Goal: Task Accomplishment & Management: Use online tool/utility

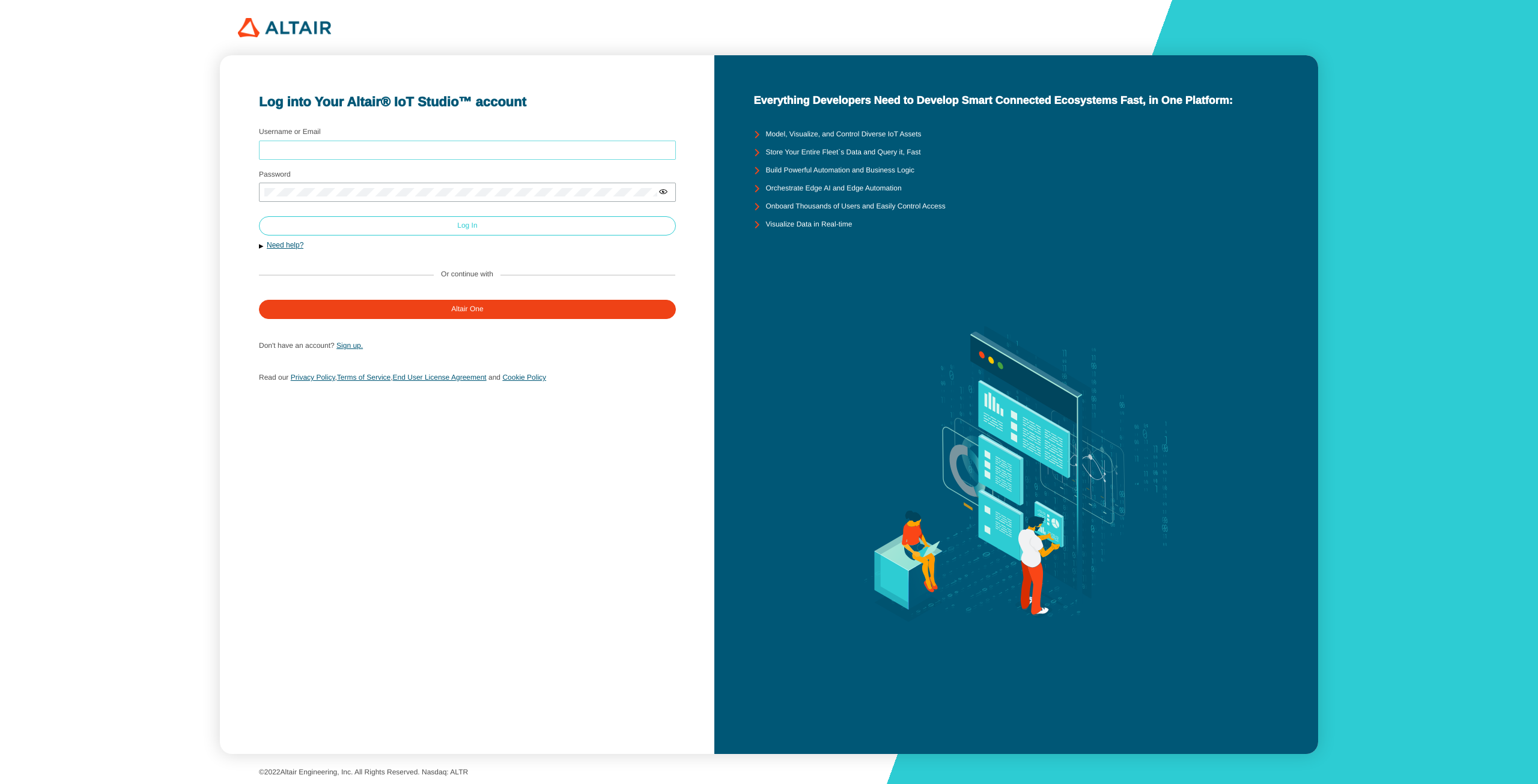
type input "gokulm"
click at [0, 0] on slot "Log In" at bounding box center [0, 0] width 0 height 0
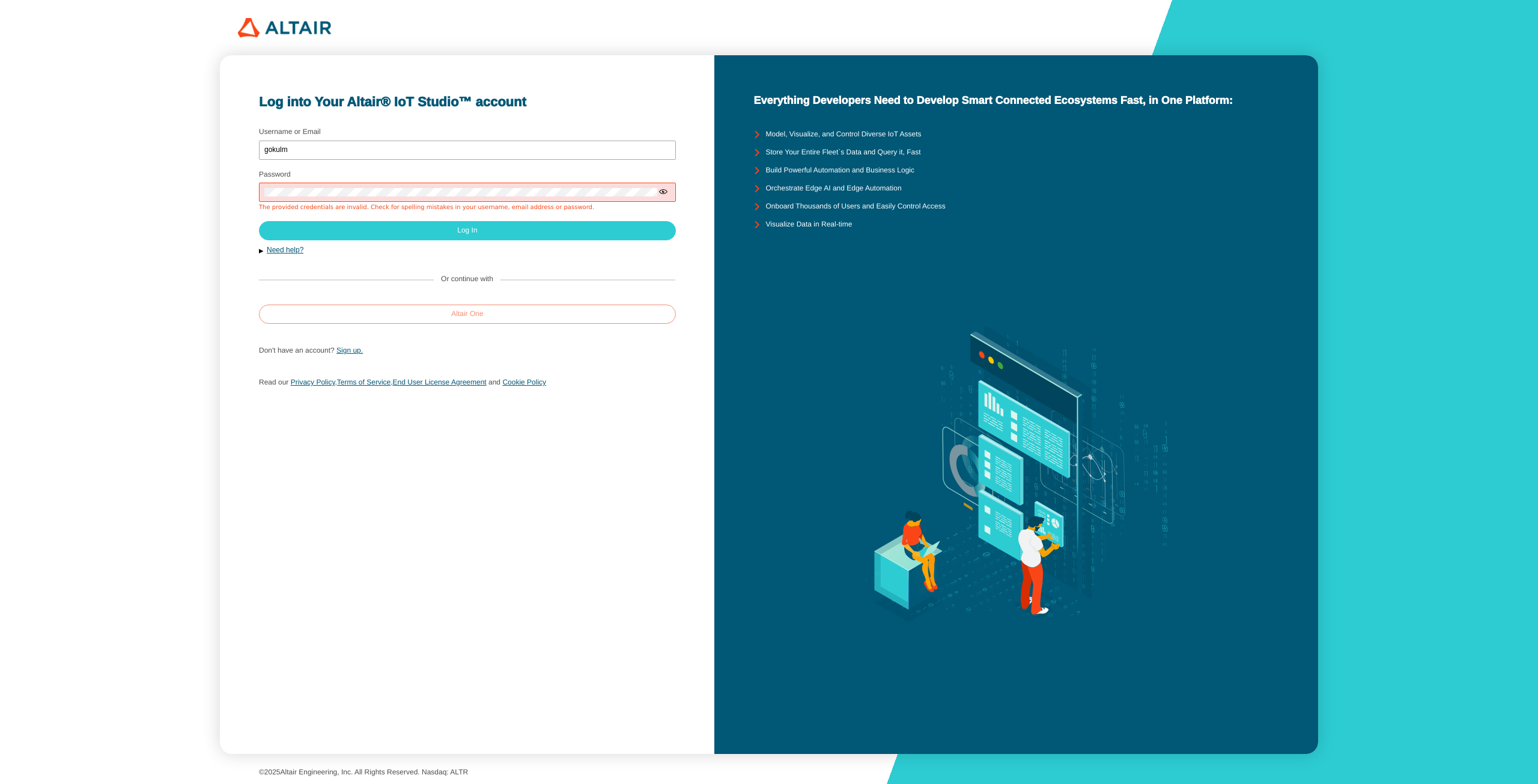
click at [0, 0] on slot "Altair One" at bounding box center [0, 0] width 0 height 0
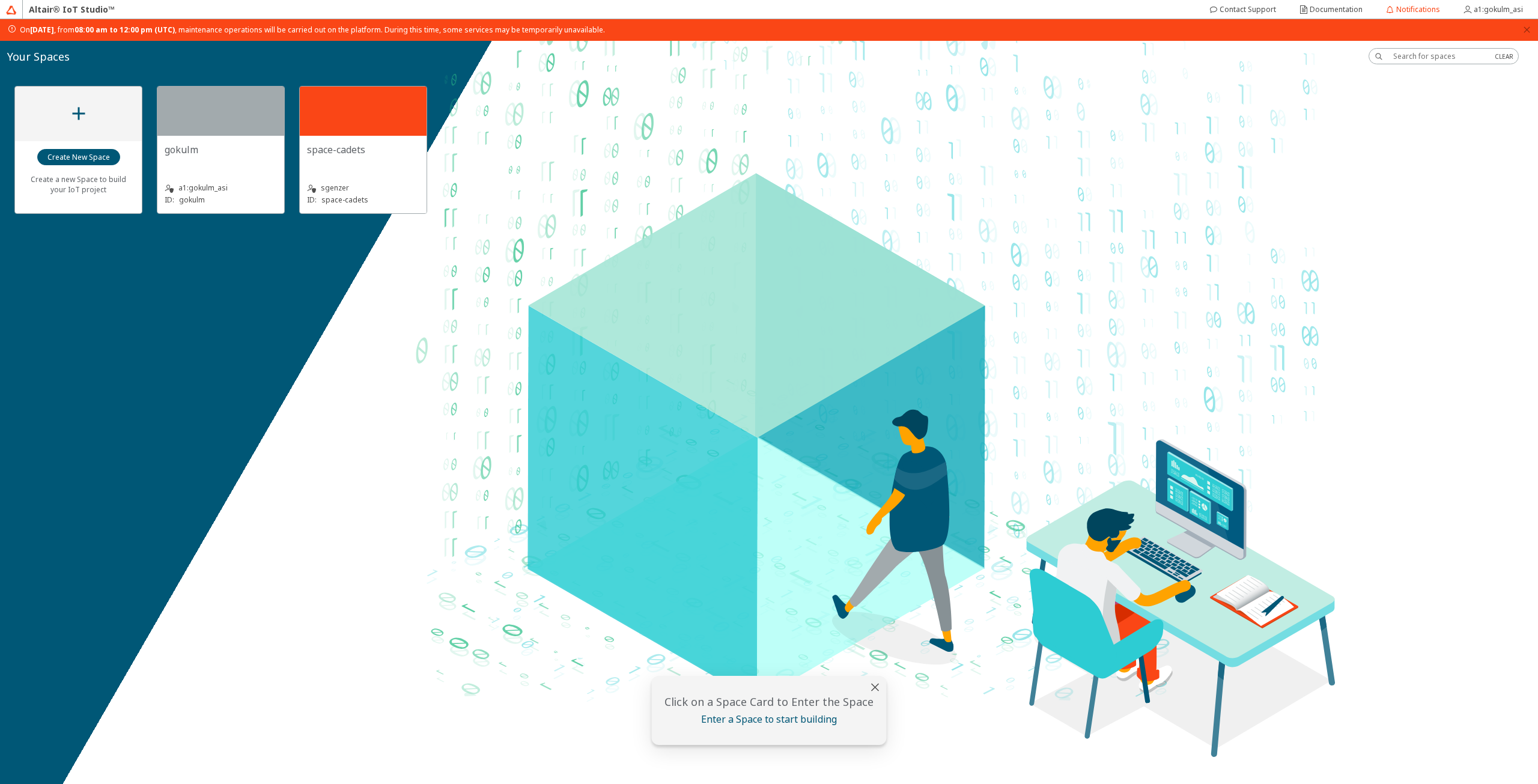
click at [1450, 54] on input "text" at bounding box center [1440, 56] width 92 height 10
type input "demo-models"
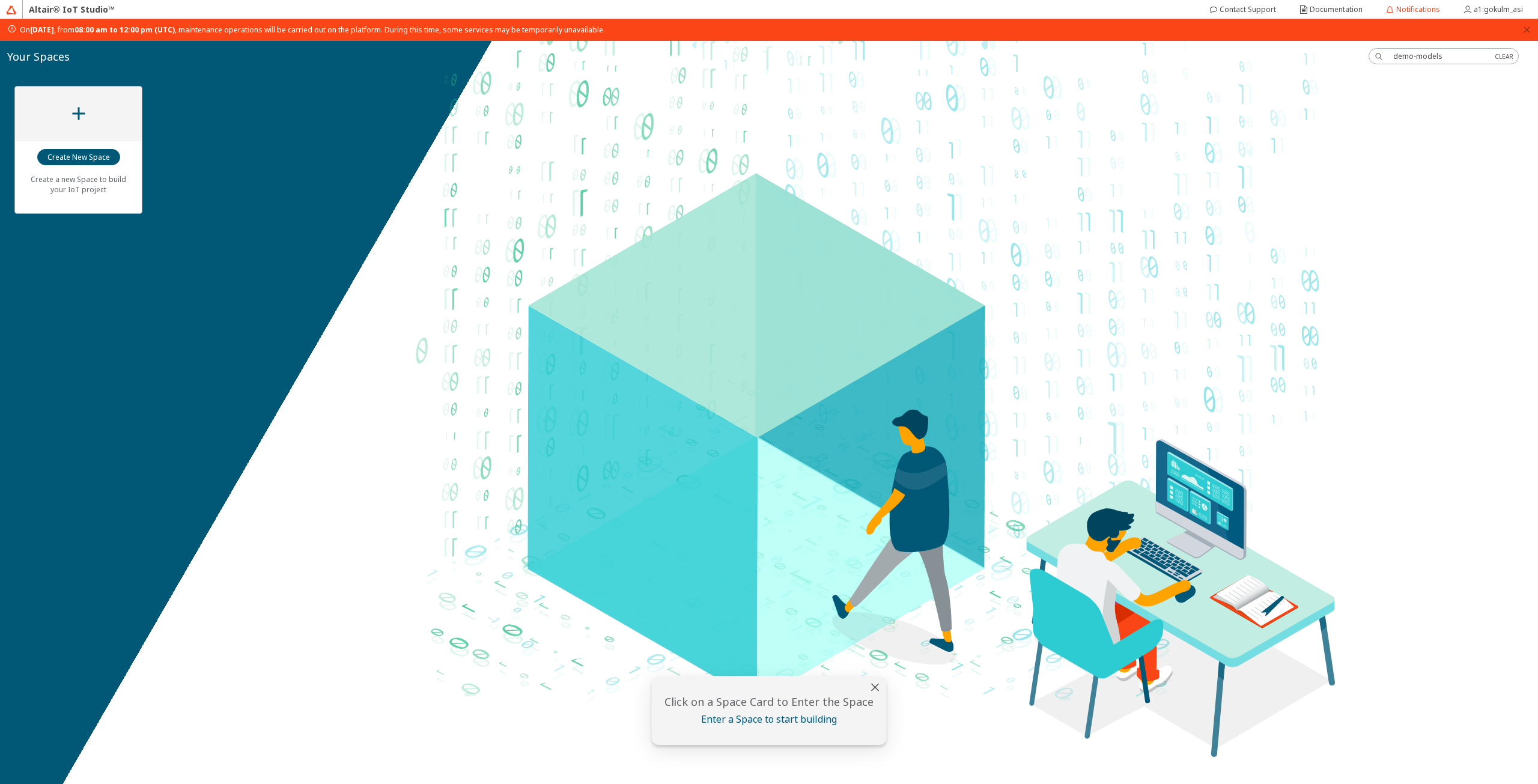
drag, startPoint x: 1487, startPoint y: 52, endPoint x: 1225, endPoint y: 71, distance: 262.7
click at [1225, 71] on div "Create a new Space to build your IoT project" at bounding box center [769, 412] width 1538 height 743
click at [1453, 57] on input "demo-models" at bounding box center [1440, 56] width 92 height 10
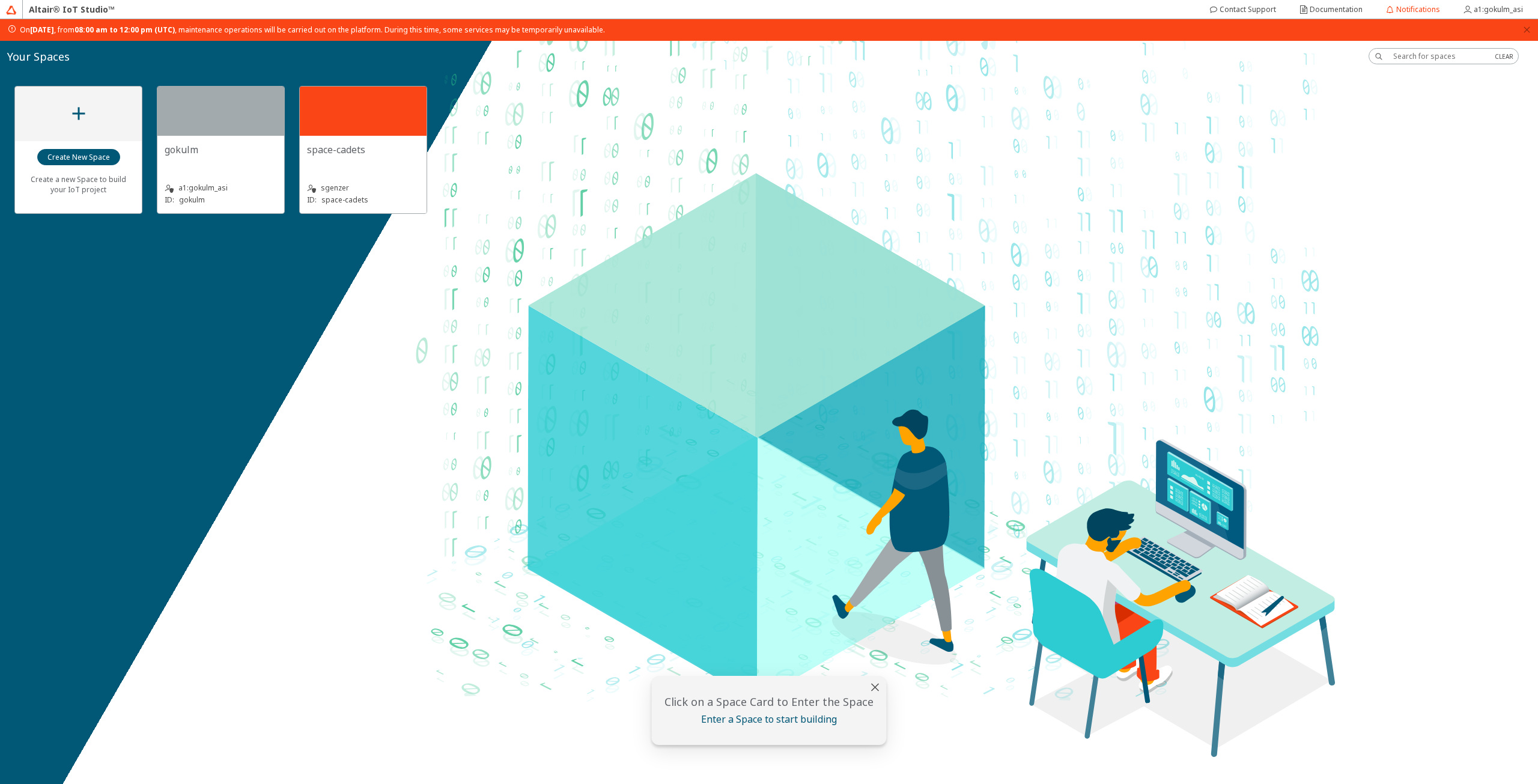
click at [216, 180] on div "a1:gokulm_asi ID: [PERSON_NAME]" at bounding box center [221, 187] width 113 height 39
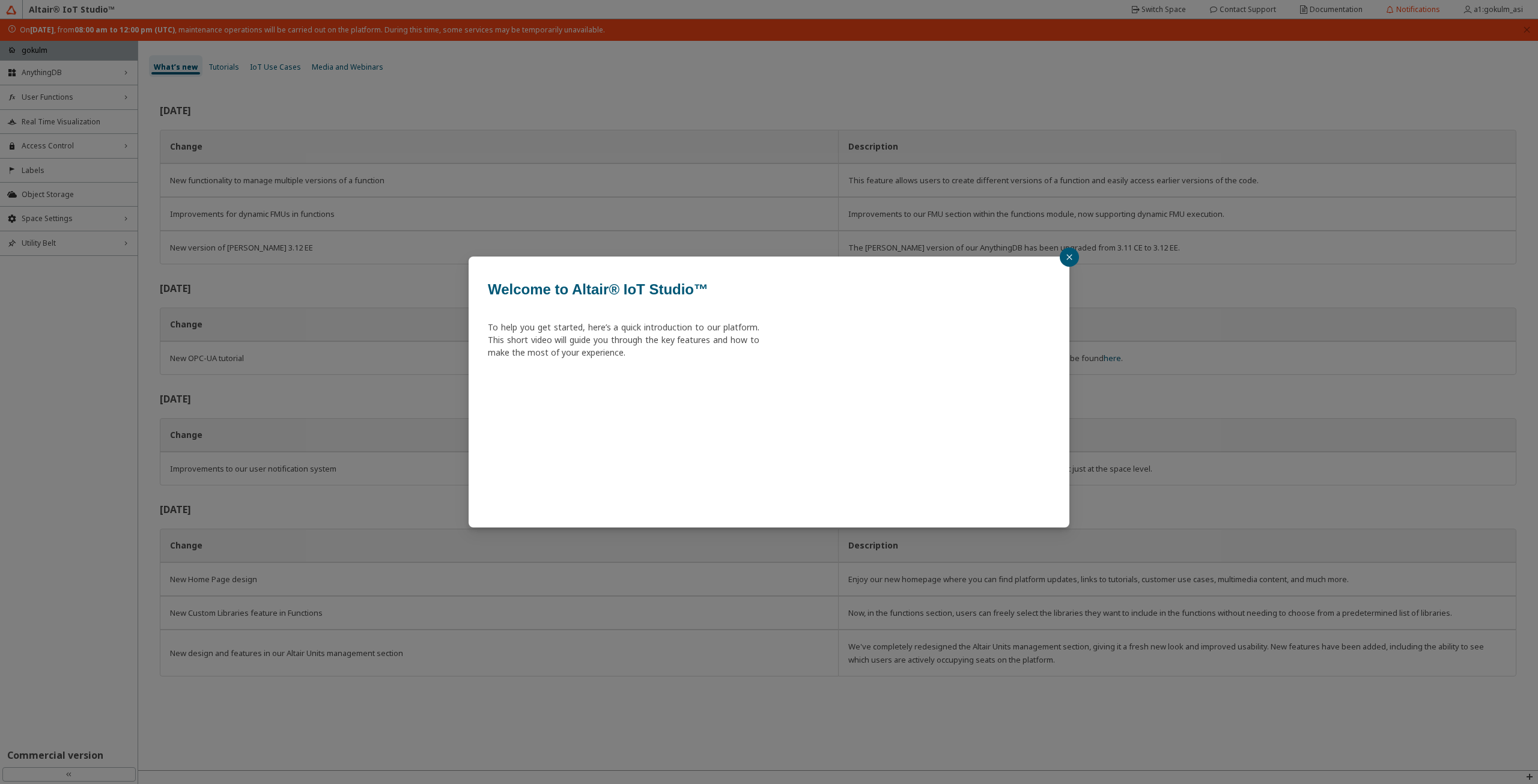
click at [1068, 253] on icon "close" at bounding box center [1069, 257] width 7 height 7
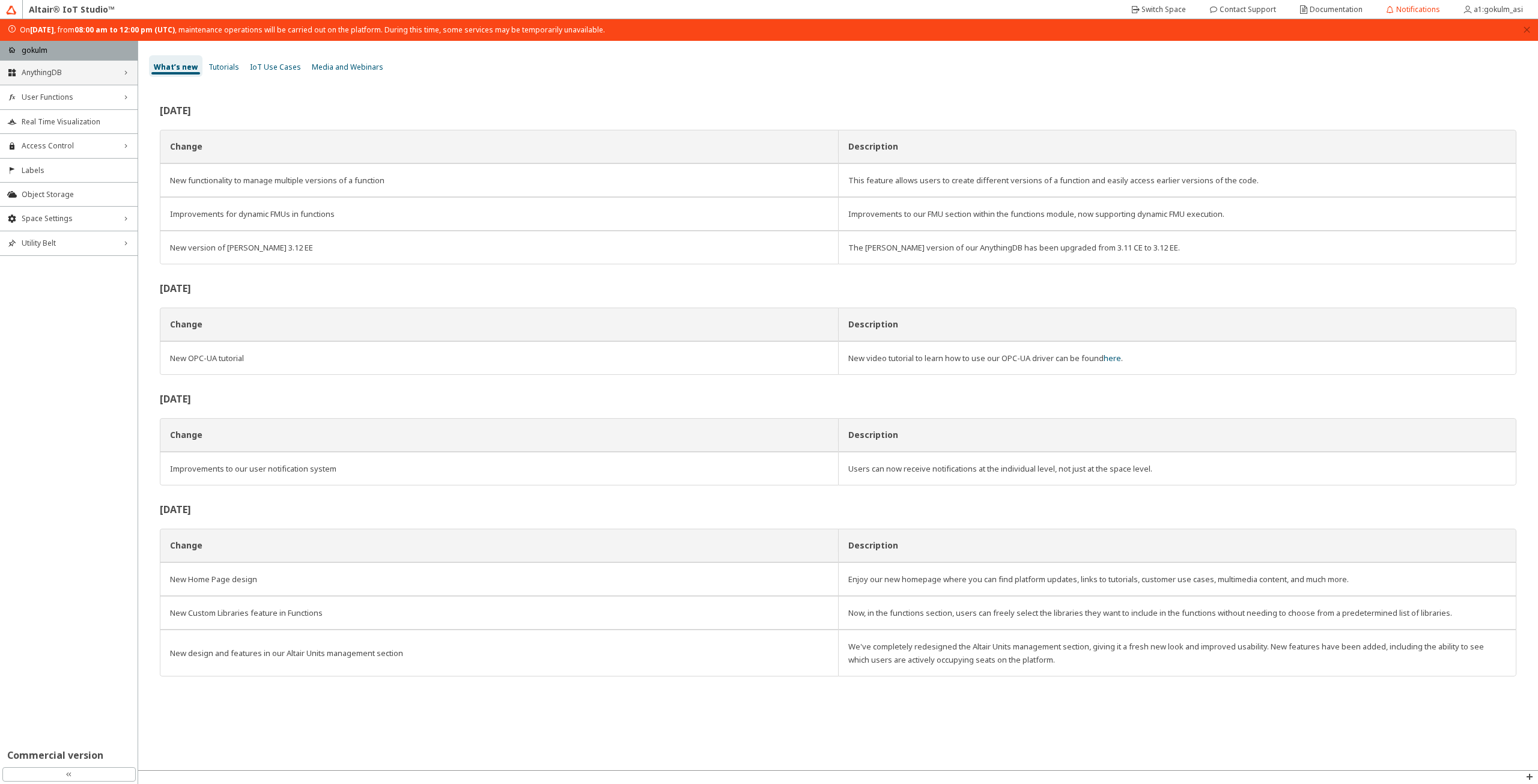
click at [75, 71] on span "AnythingDB" at bounding box center [69, 73] width 94 height 10
click at [53, 86] on li "Things" at bounding box center [69, 95] width 138 height 19
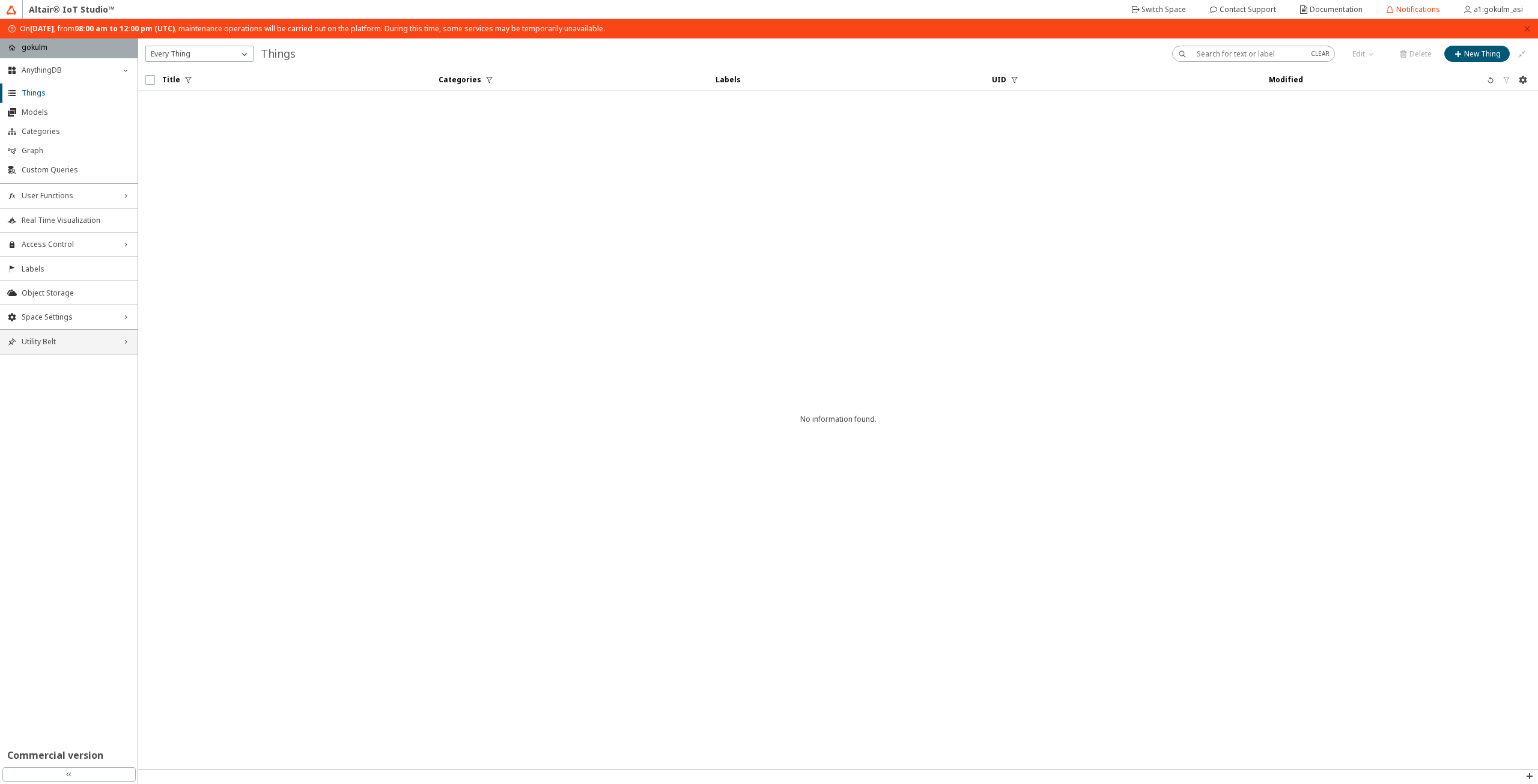
click at [95, 340] on span "Utility Belt" at bounding box center [69, 342] width 94 height 10
click at [86, 388] on li "MQTT Inspector" at bounding box center [69, 383] width 138 height 19
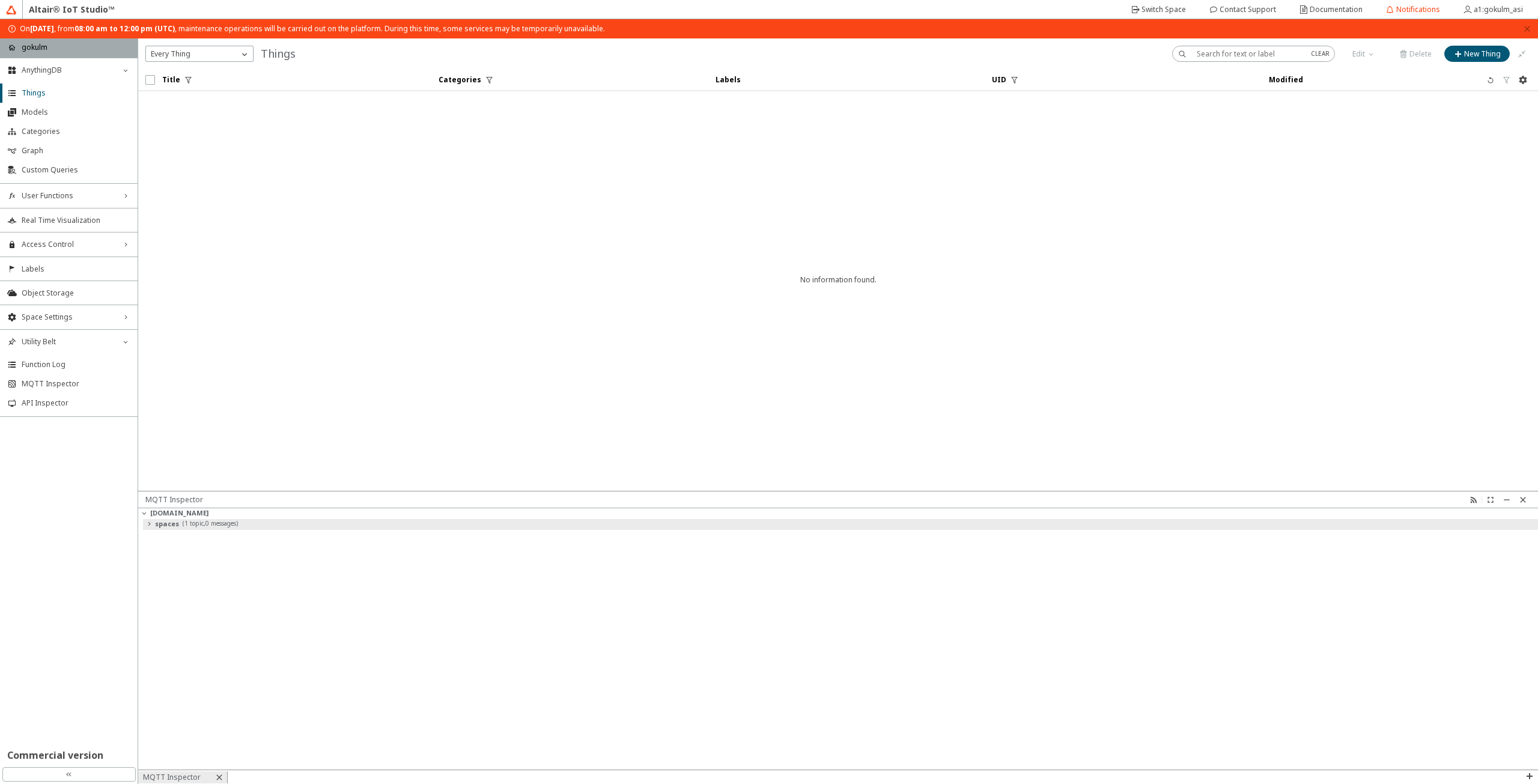
click at [154, 527] on paper-button at bounding box center [149, 524] width 12 height 12
click at [0, 0] on slot "[DOMAIN_NAME]" at bounding box center [0, 0] width 0 height 0
click at [0, 0] on slot "spaces" at bounding box center [0, 0] width 0 height 0
click at [1477, 60] on paper-button "New Thing" at bounding box center [1477, 54] width 65 height 17
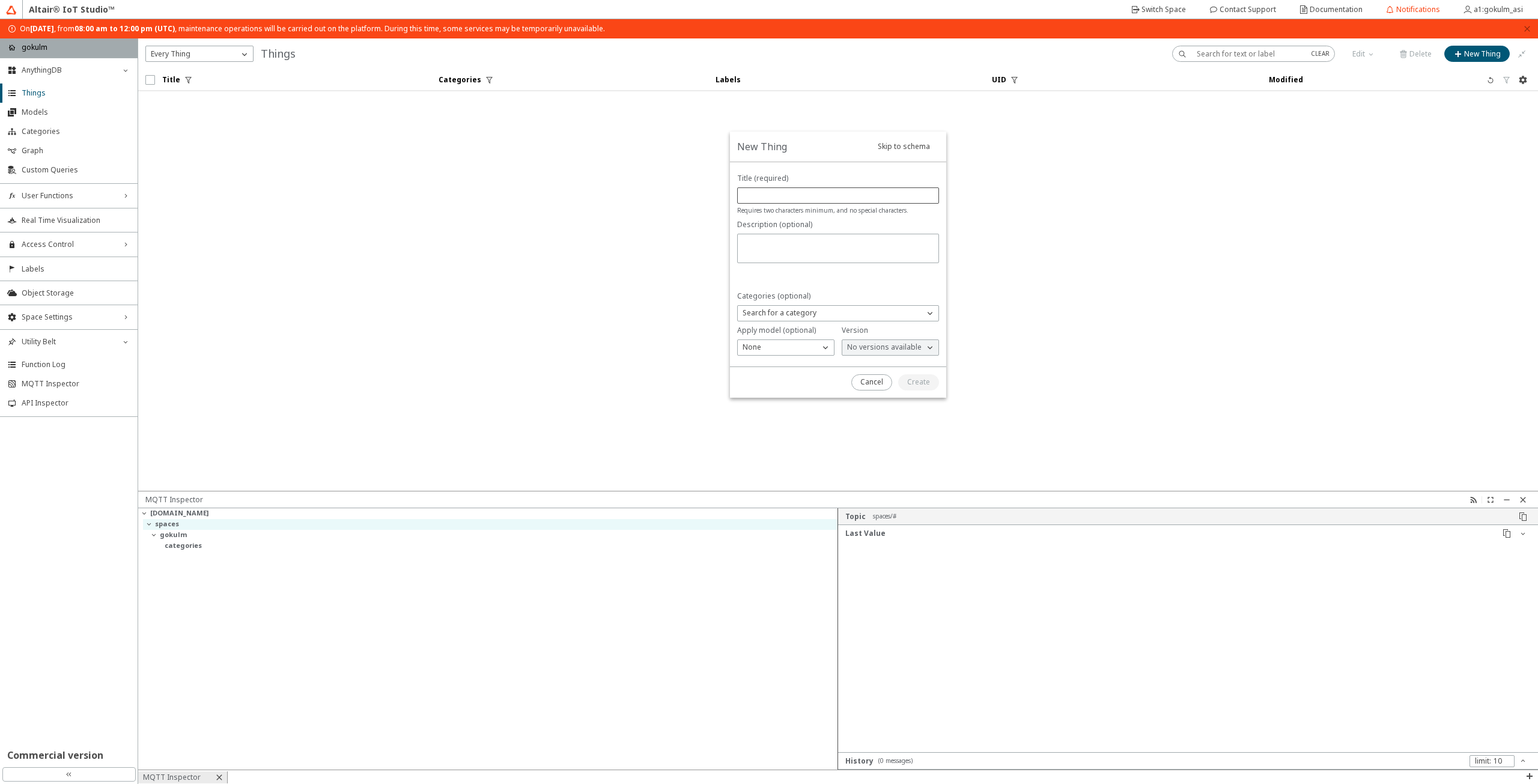
click at [827, 202] on div at bounding box center [838, 195] width 202 height 17
type input "raspi-demo"
click at [0, 0] on slot "Create" at bounding box center [0, 0] width 0 height 0
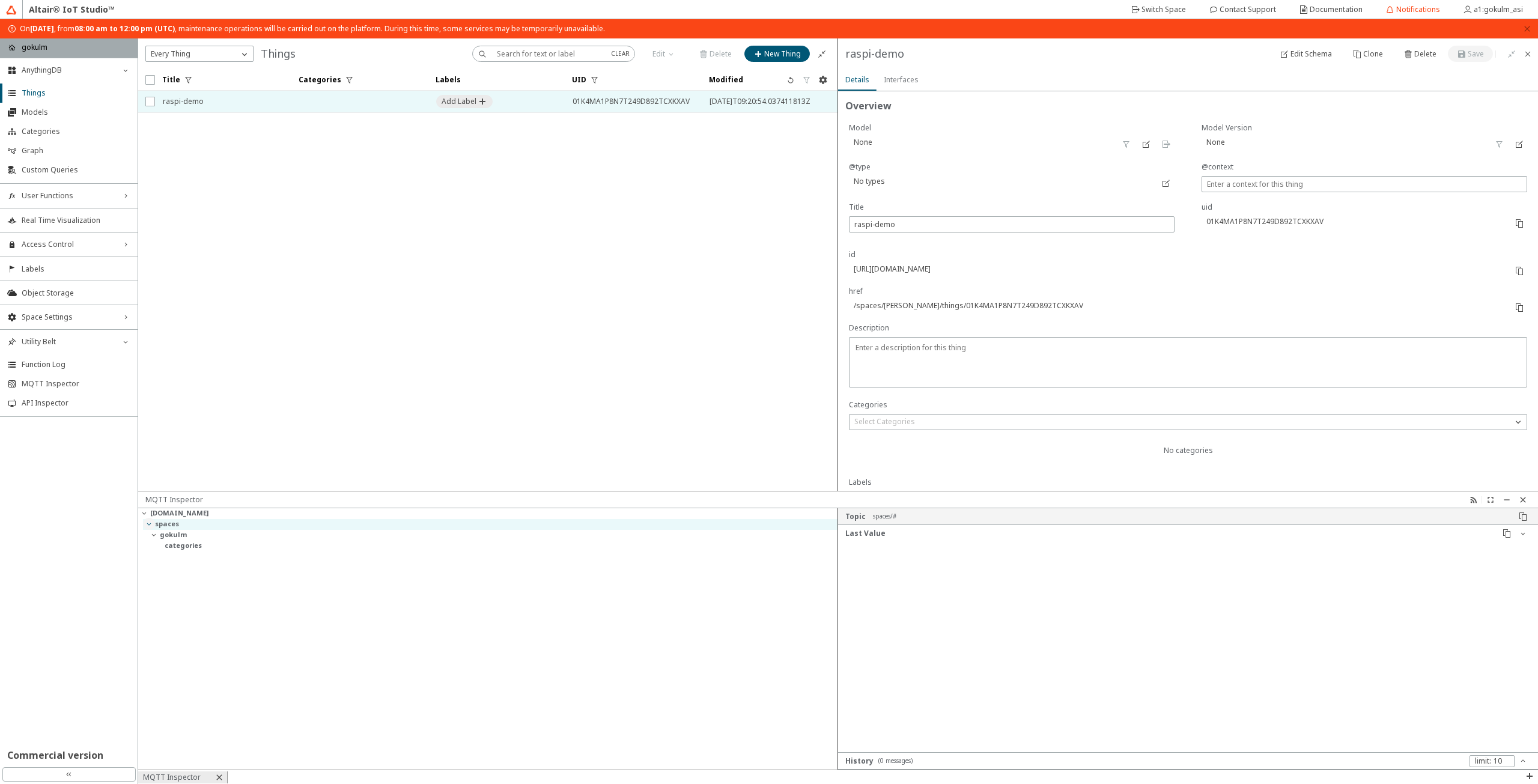
click at [151, 528] on iron-icon at bounding box center [149, 524] width 10 height 10
click at [150, 525] on iron-icon at bounding box center [149, 524] width 10 height 10
click at [152, 533] on iron-icon at bounding box center [154, 534] width 10 height 10
click at [0, 0] on slot "categories" at bounding box center [0, 0] width 0 height 0
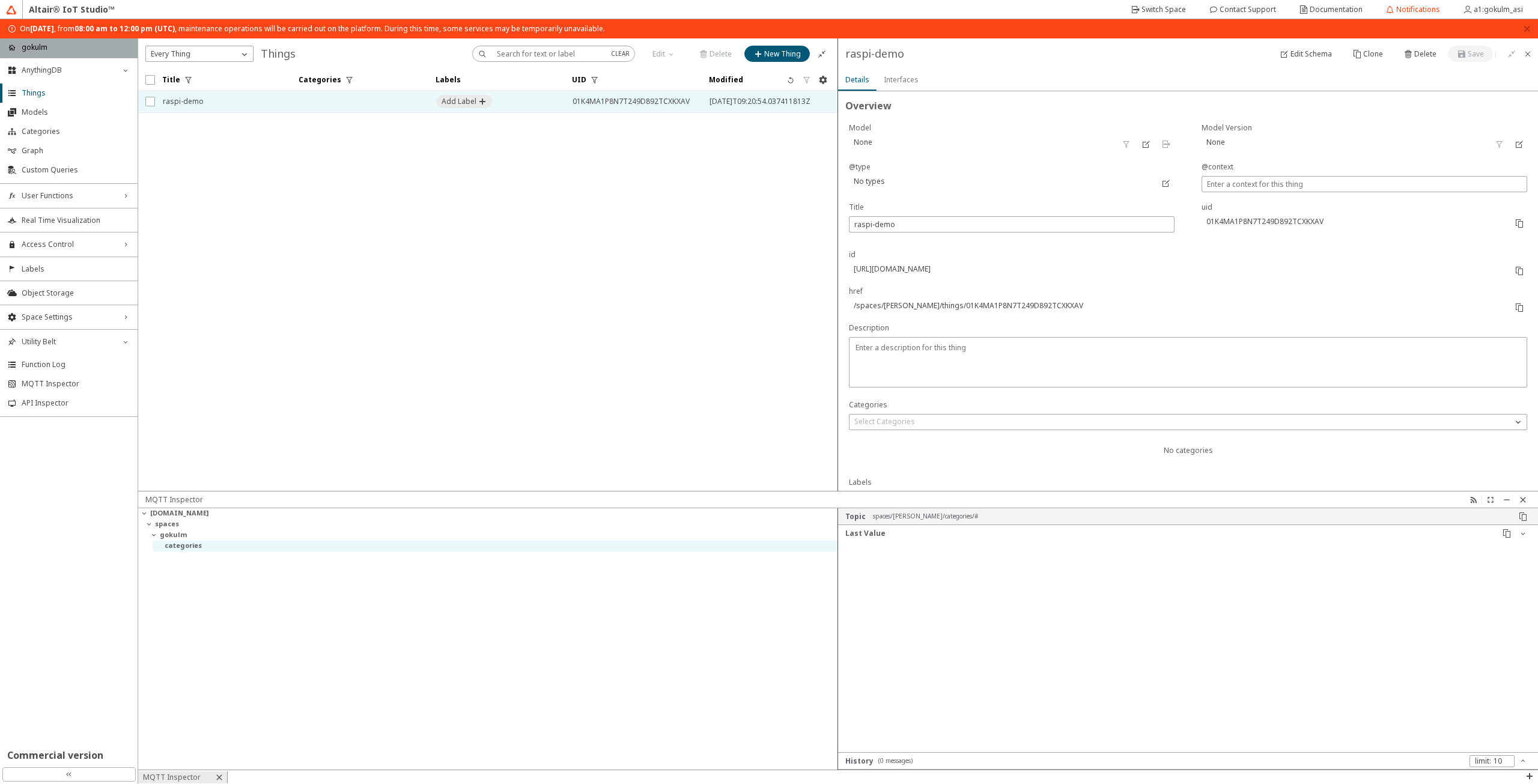
click at [0, 0] on slot "categories" at bounding box center [0, 0] width 0 height 0
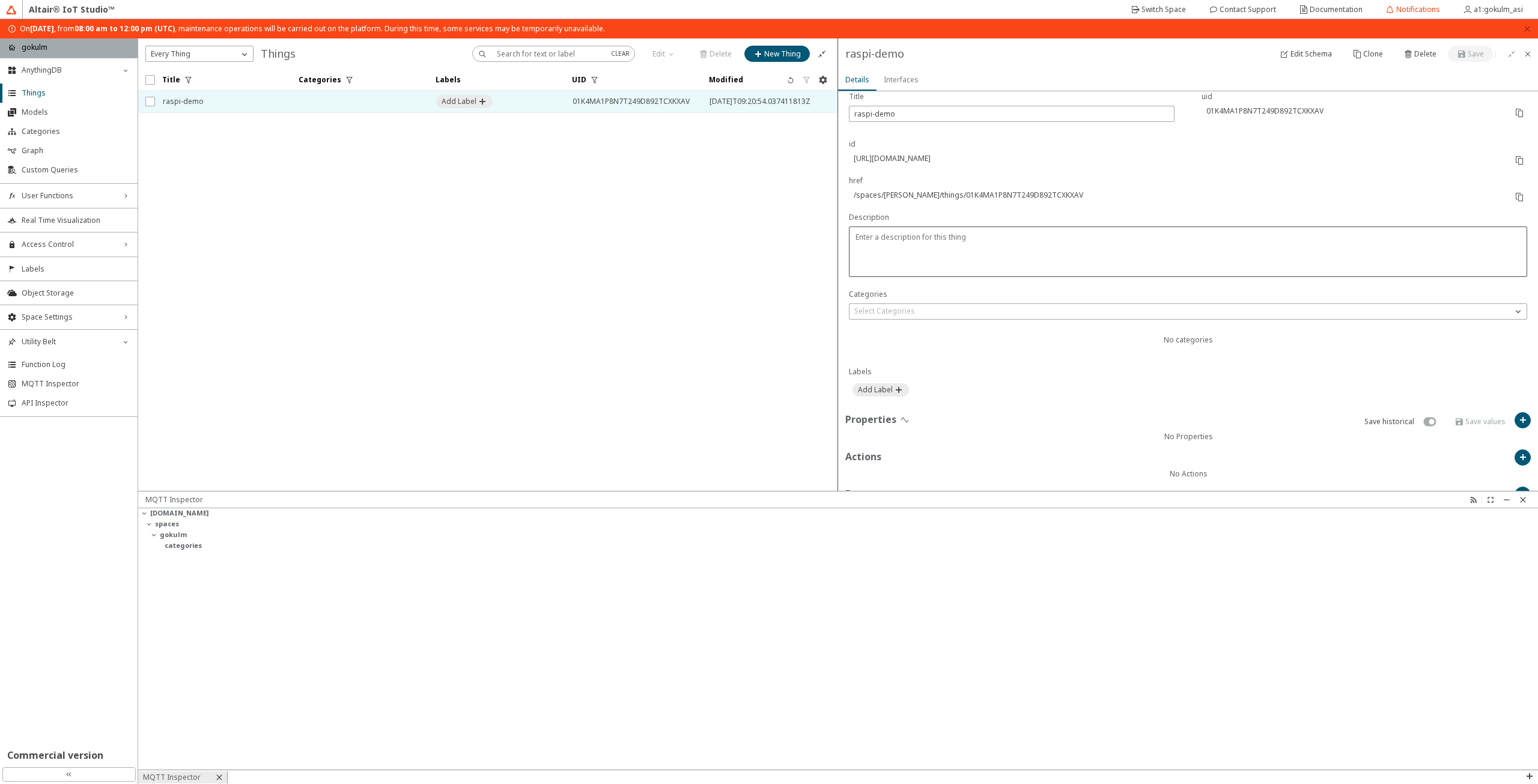
scroll to position [185, 0]
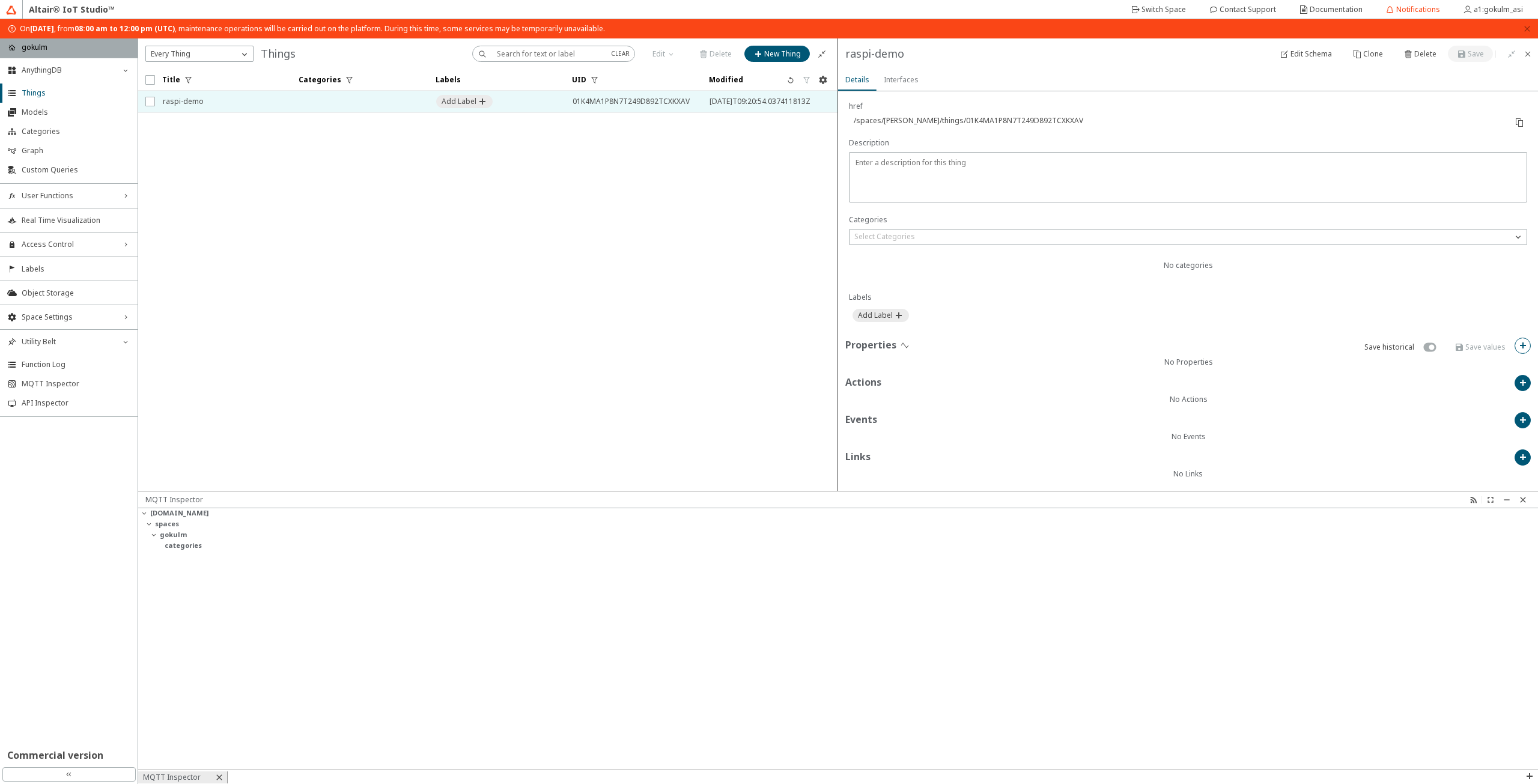
click at [1518, 341] on iron-icon at bounding box center [1523, 346] width 10 height 10
click at [1141, 200] on input "text" at bounding box center [1189, 202] width 206 height 10
type input "constant"
click at [1189, 251] on div "Choose below" at bounding box center [1181, 248] width 201 height 12
click at [1173, 313] on div "integer" at bounding box center [1189, 320] width 215 height 18
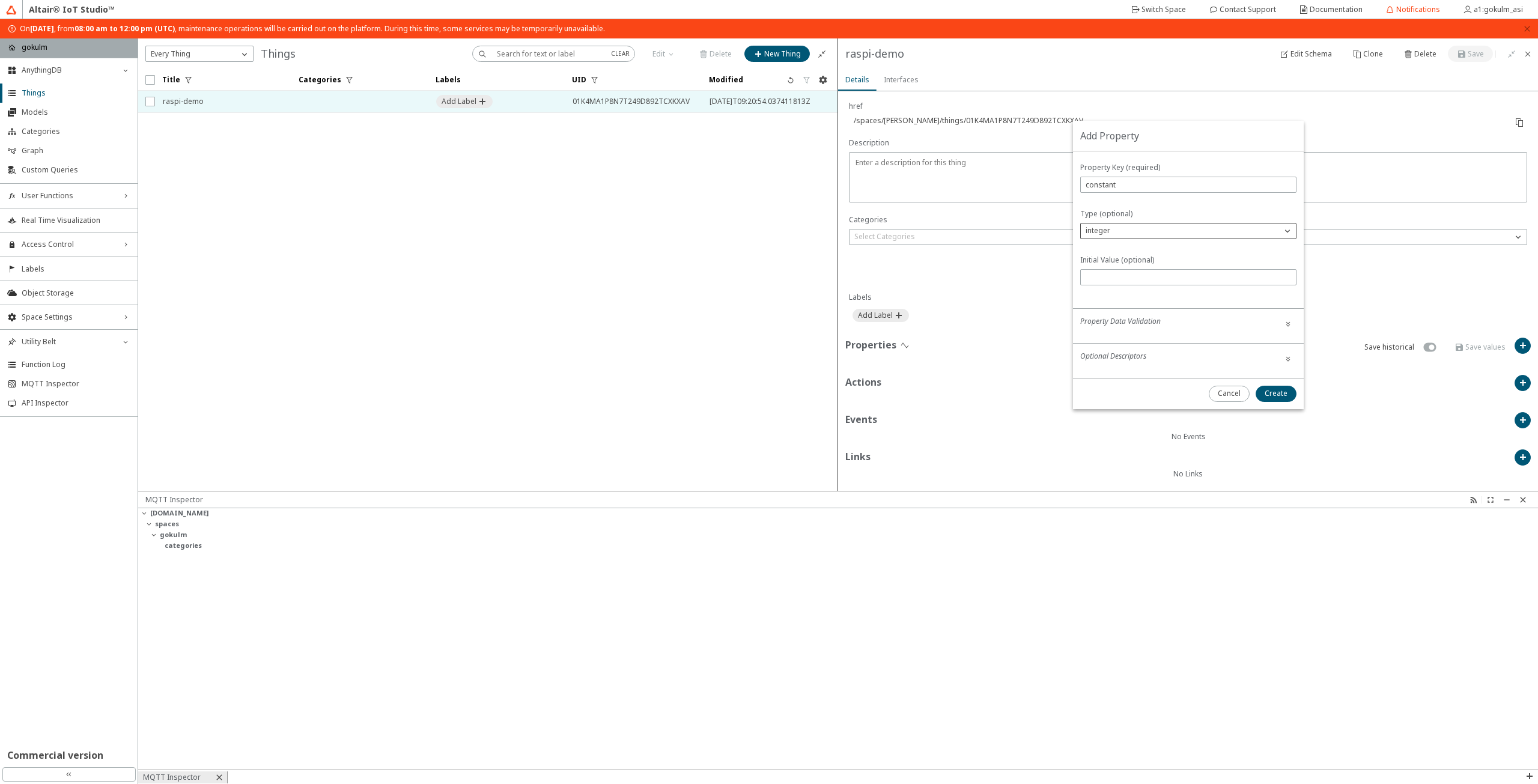
click at [1202, 238] on div "integer" at bounding box center [1189, 231] width 217 height 17
click at [1203, 235] on div "integer" at bounding box center [1181, 231] width 201 height 12
click at [1174, 283] on p "number" at bounding box center [1189, 285] width 215 height 11
click at [1285, 351] on unity-button at bounding box center [1288, 359] width 17 height 17
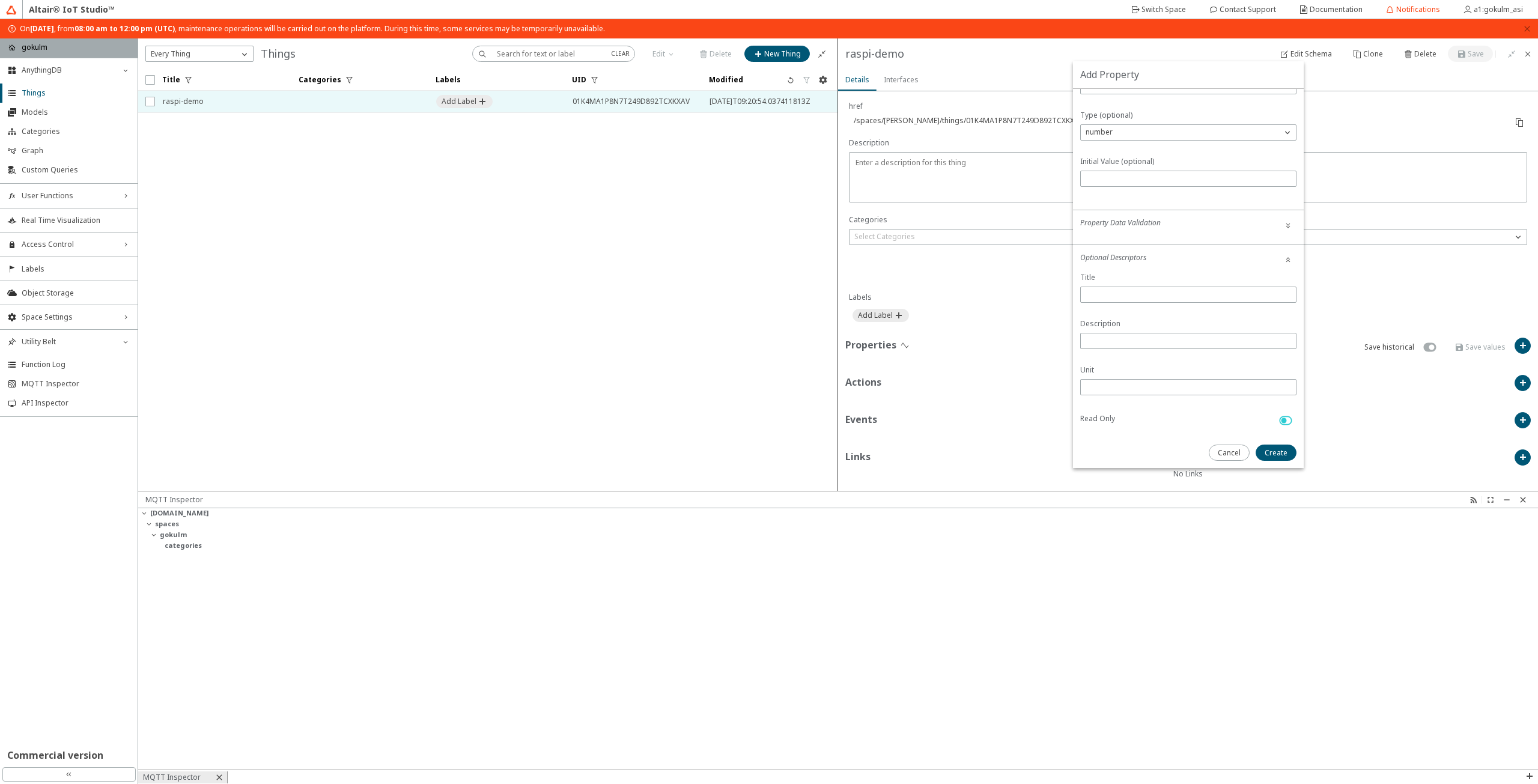
click at [1276, 424] on iron-icon at bounding box center [1285, 421] width 21 height 15
click at [1287, 418] on iron-icon at bounding box center [1285, 416] width 21 height 15
click at [1284, 296] on iron-icon at bounding box center [1288, 296] width 10 height 10
click at [1291, 327] on iron-icon at bounding box center [1288, 324] width 10 height 10
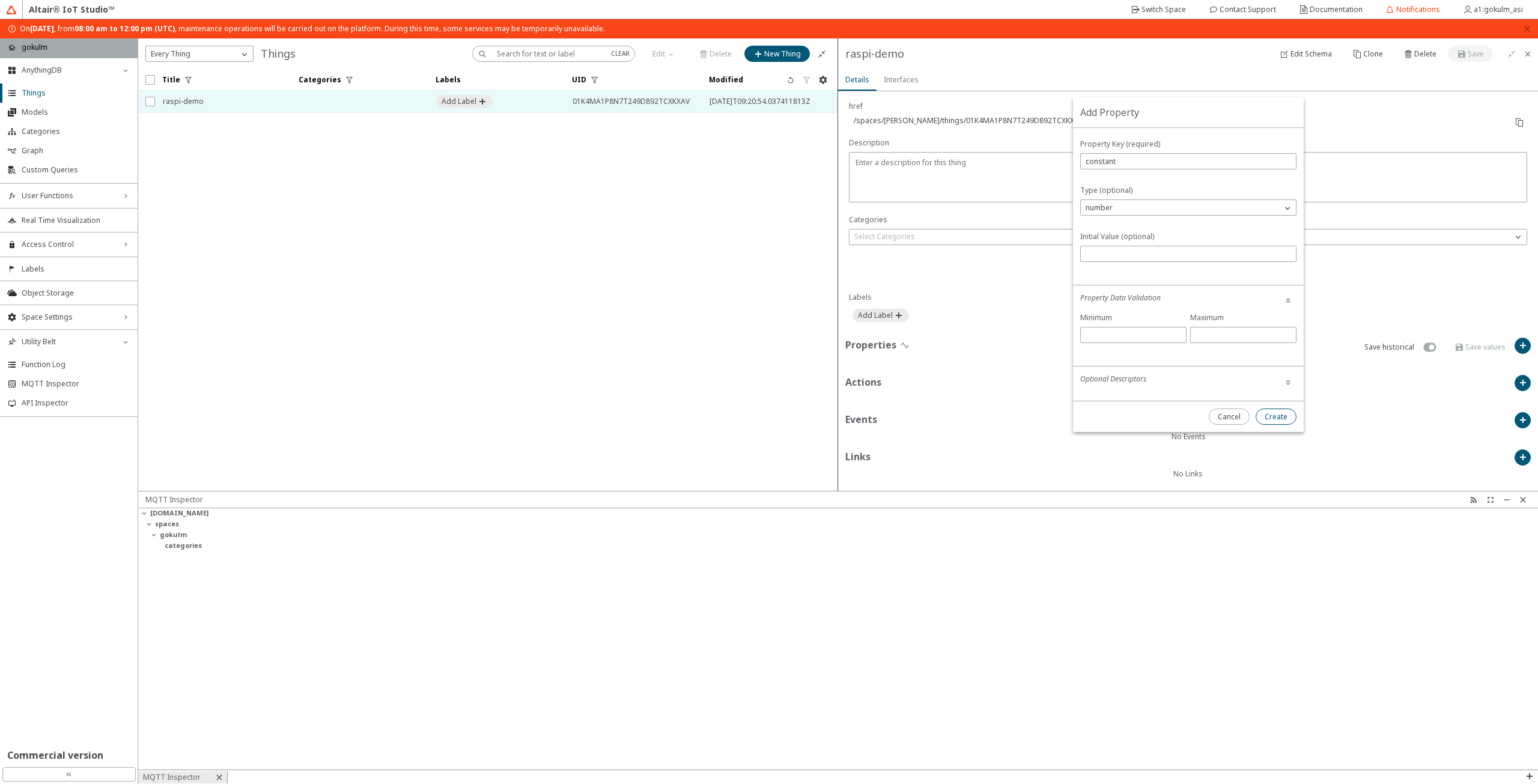
click at [1291, 415] on paper-button "Create" at bounding box center [1276, 416] width 41 height 17
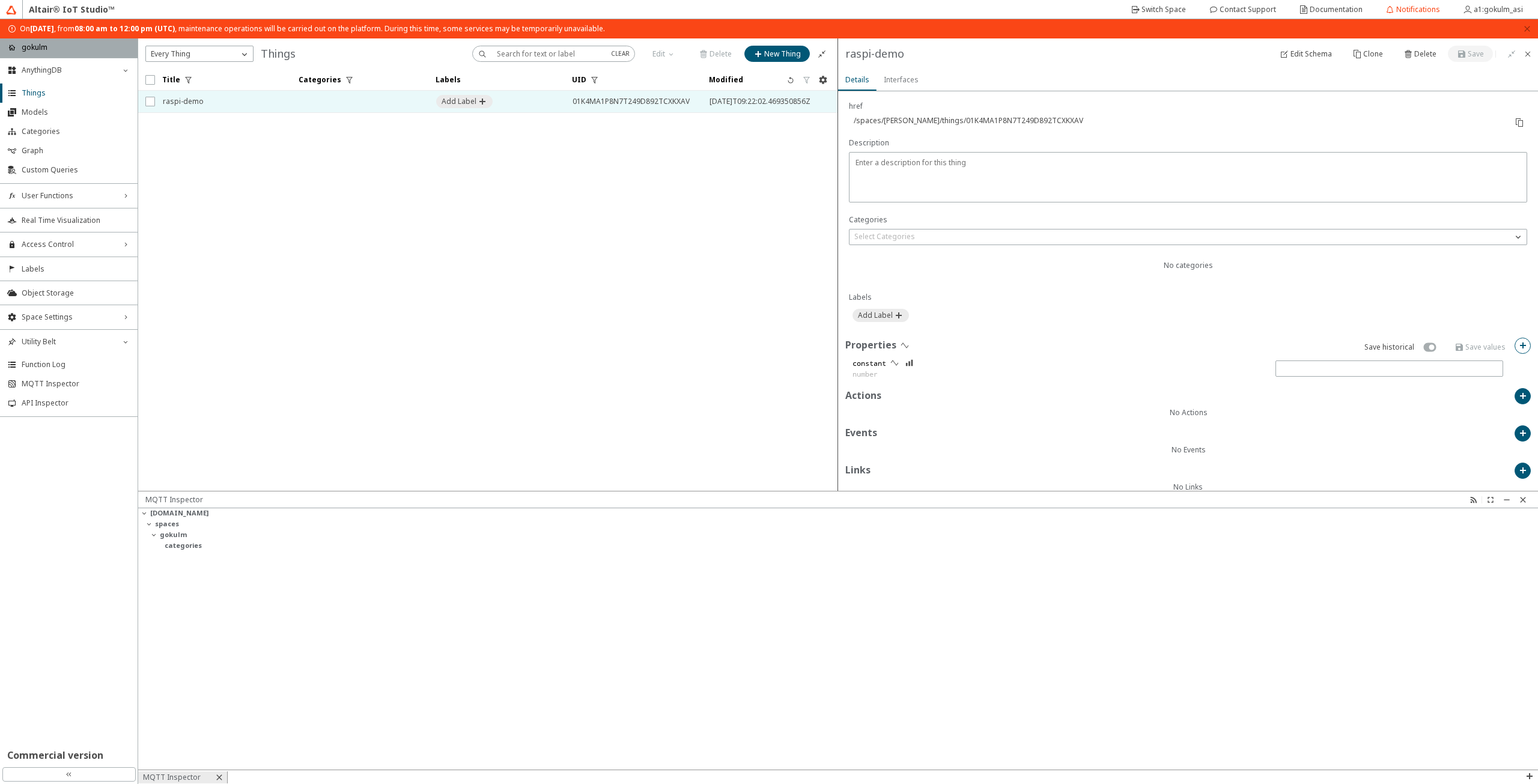
click at [1518, 342] on iron-icon at bounding box center [1523, 346] width 10 height 10
click at [1167, 182] on input "text" at bounding box center [1189, 185] width 206 height 10
type input "sinewave"
click at [1184, 231] on div "Choose below" at bounding box center [1181, 231] width 201 height 12
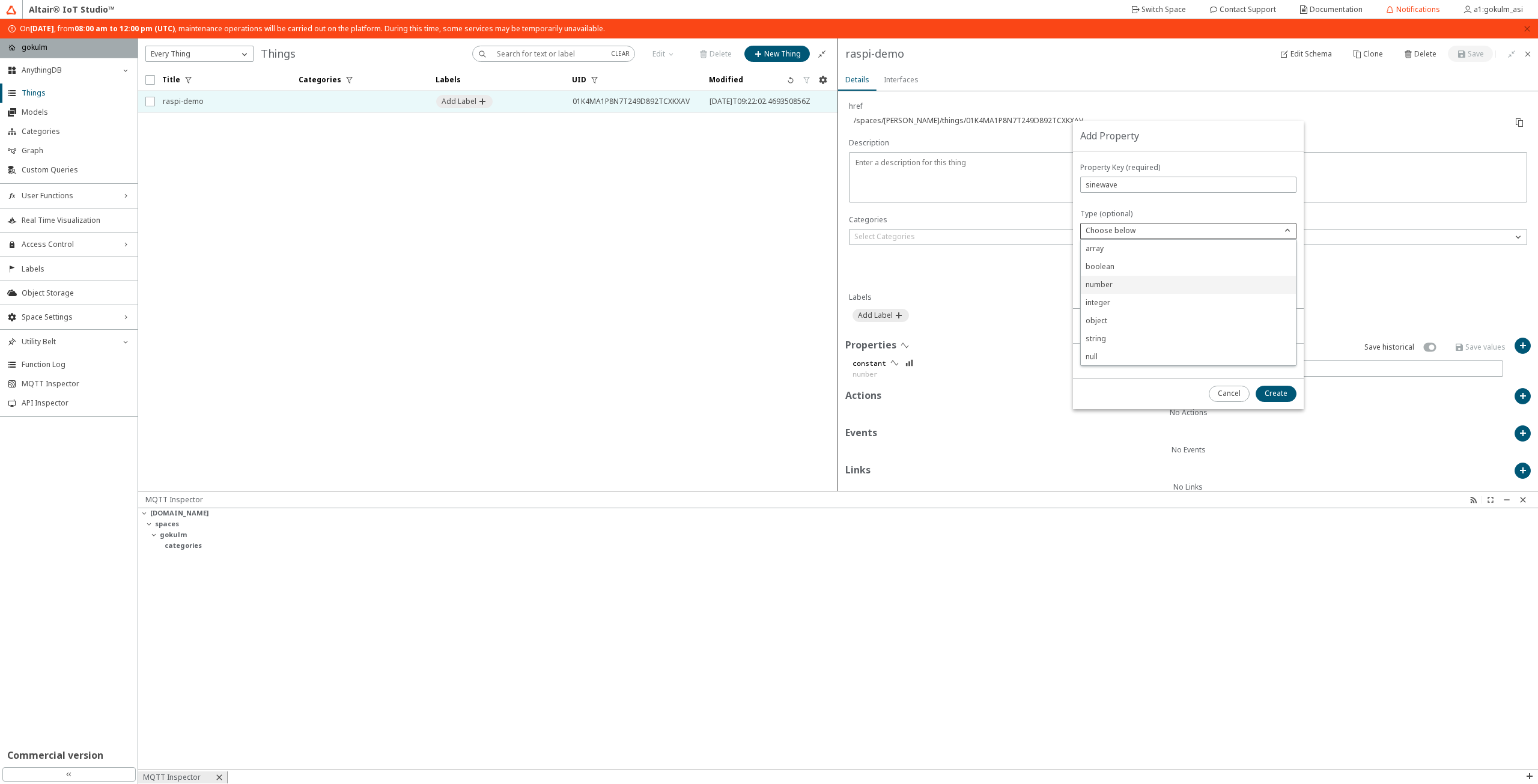
click at [1181, 277] on div "number" at bounding box center [1189, 284] width 215 height 18
click at [1280, 387] on paper-button "Create" at bounding box center [1276, 394] width 41 height 17
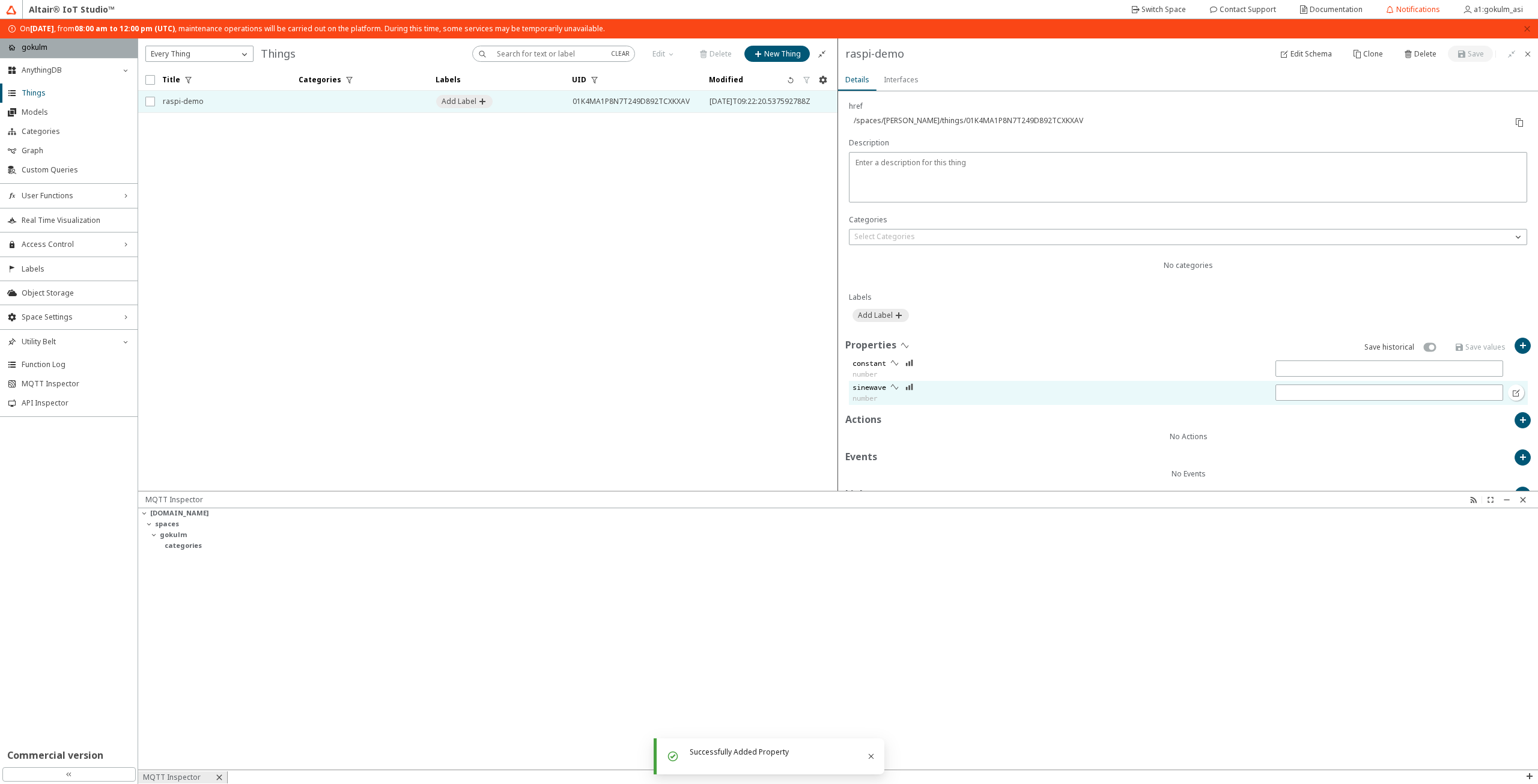
scroll to position [222, 0]
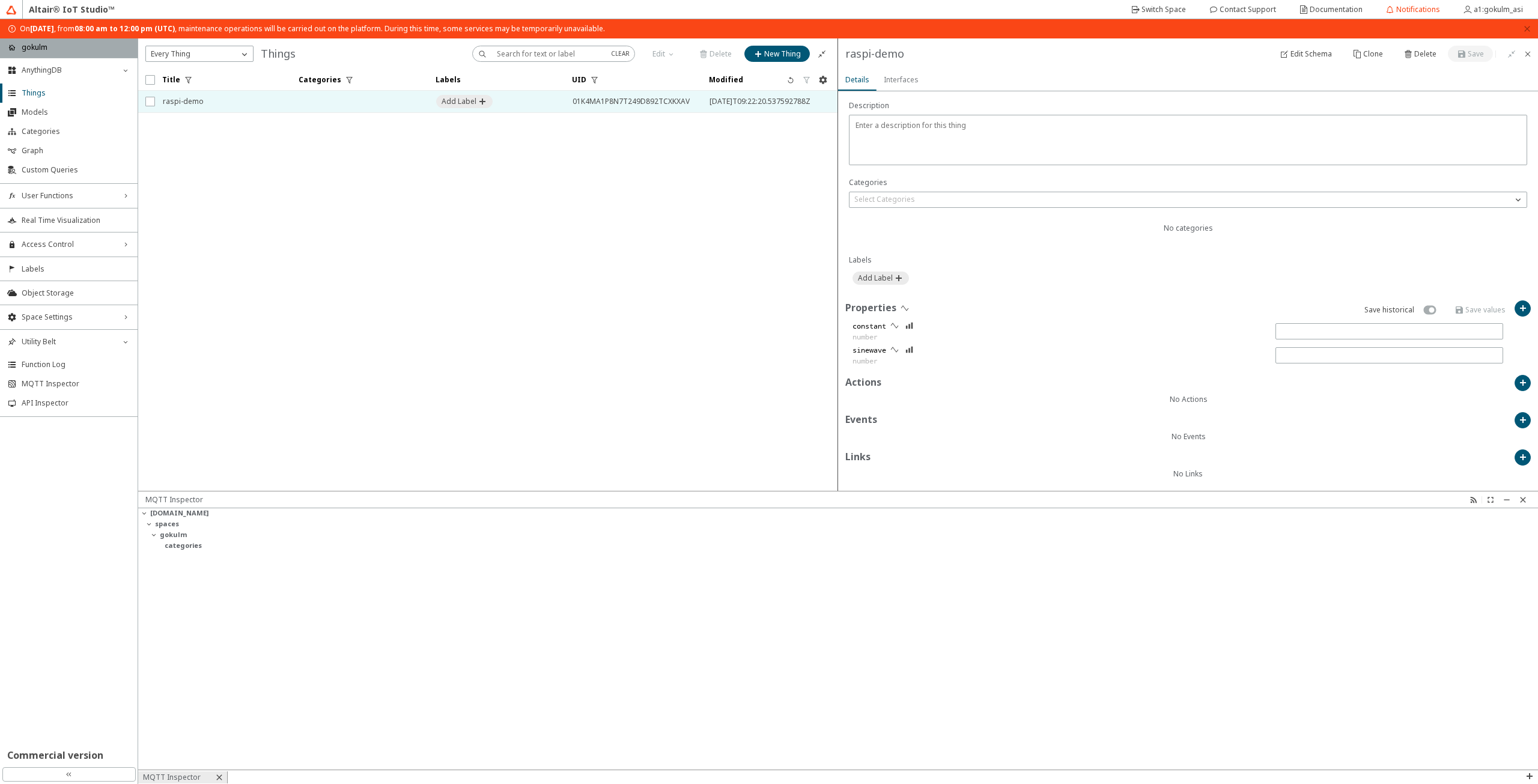
click at [1015, 281] on unity-button at bounding box center [1188, 278] width 671 height 13
